Goal: Information Seeking & Learning: Find specific fact

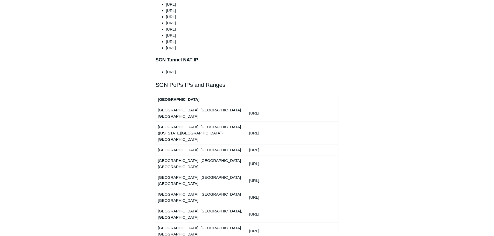
scroll to position [571, 0]
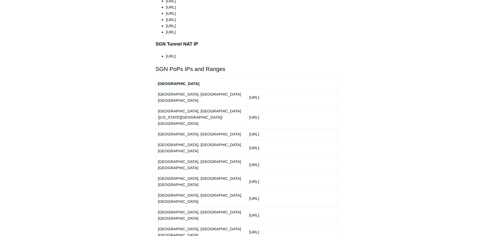
click at [263, 173] on td "[URL]" at bounding box center [292, 181] width 91 height 17
click at [280, 173] on td "[URL]" at bounding box center [292, 181] width 91 height 17
drag, startPoint x: 280, startPoint y: 136, endPoint x: 249, endPoint y: 136, distance: 31.1
click at [249, 173] on td "[URL]" at bounding box center [292, 181] width 91 height 17
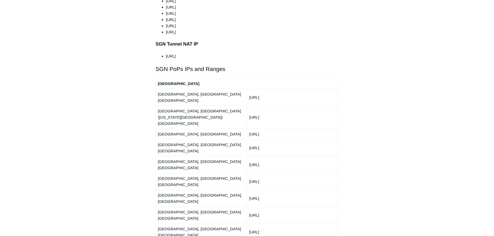
copy td "[URL]"
drag, startPoint x: 281, startPoint y: 124, endPoint x: 250, endPoint y: 126, distance: 31.2
click at [250, 156] on td "[URL]" at bounding box center [292, 164] width 91 height 17
copy td "[URL]"
drag, startPoint x: 277, startPoint y: 146, endPoint x: 248, endPoint y: 148, distance: 29.4
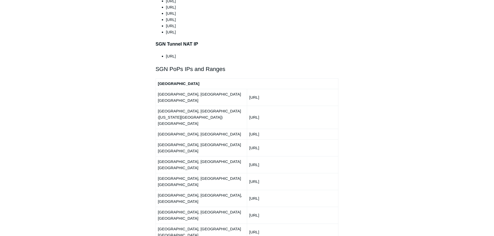
click at [248, 190] on td "[URL]" at bounding box center [292, 198] width 91 height 17
copy td "[URL]"
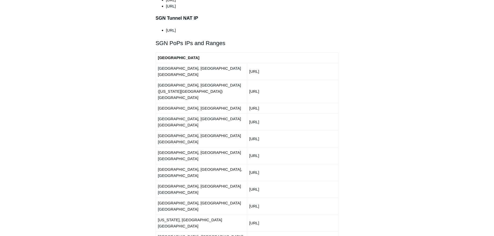
drag, startPoint x: 277, startPoint y: 130, endPoint x: 248, endPoint y: 133, distance: 28.6
click at [248, 181] on td "[URL]" at bounding box center [292, 189] width 91 height 17
copy td "[URL]"
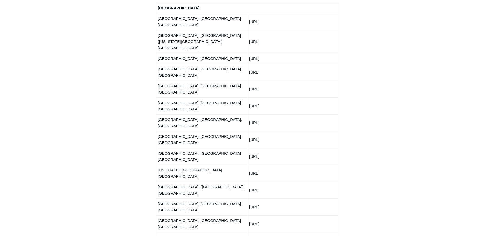
scroll to position [648, 0]
